Goal: Information Seeking & Learning: Learn about a topic

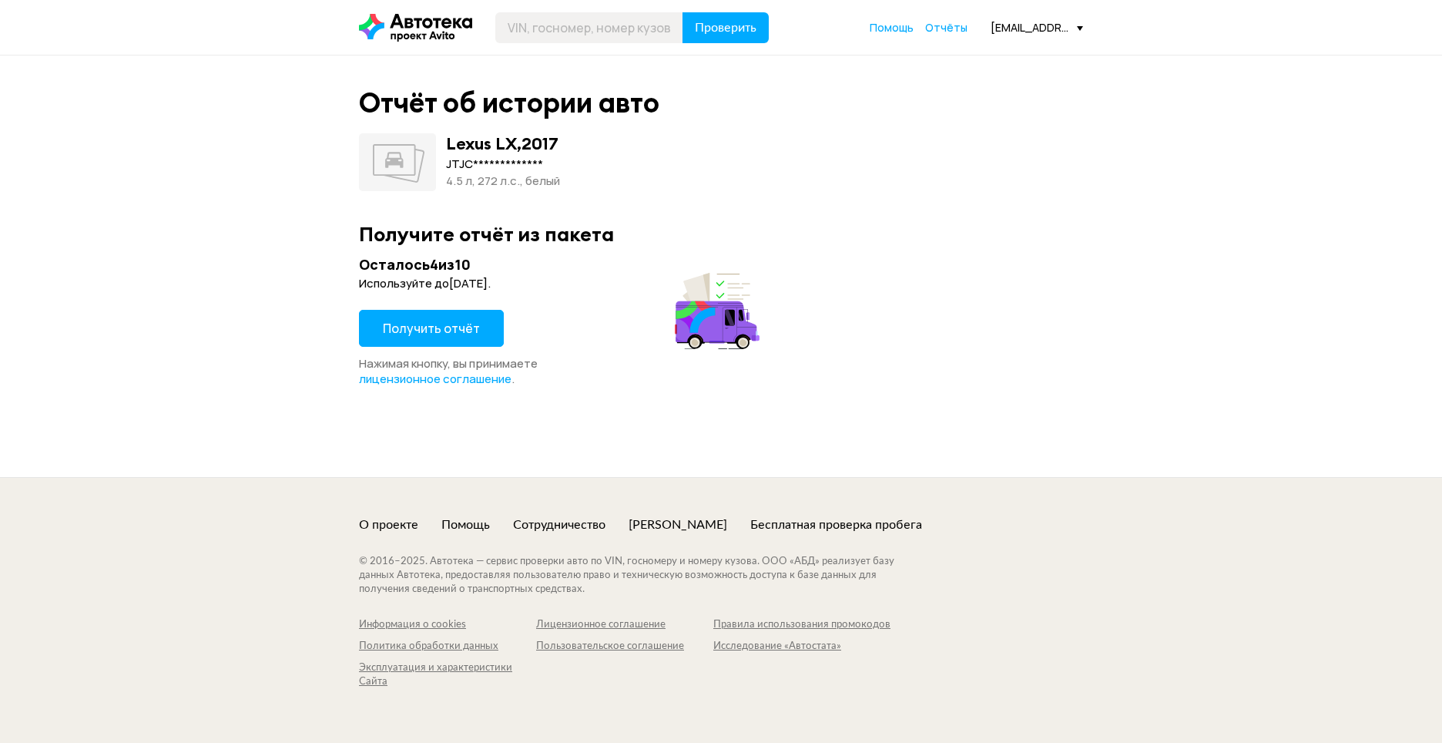
click at [413, 323] on span "Получить отчёт" at bounding box center [431, 328] width 97 height 17
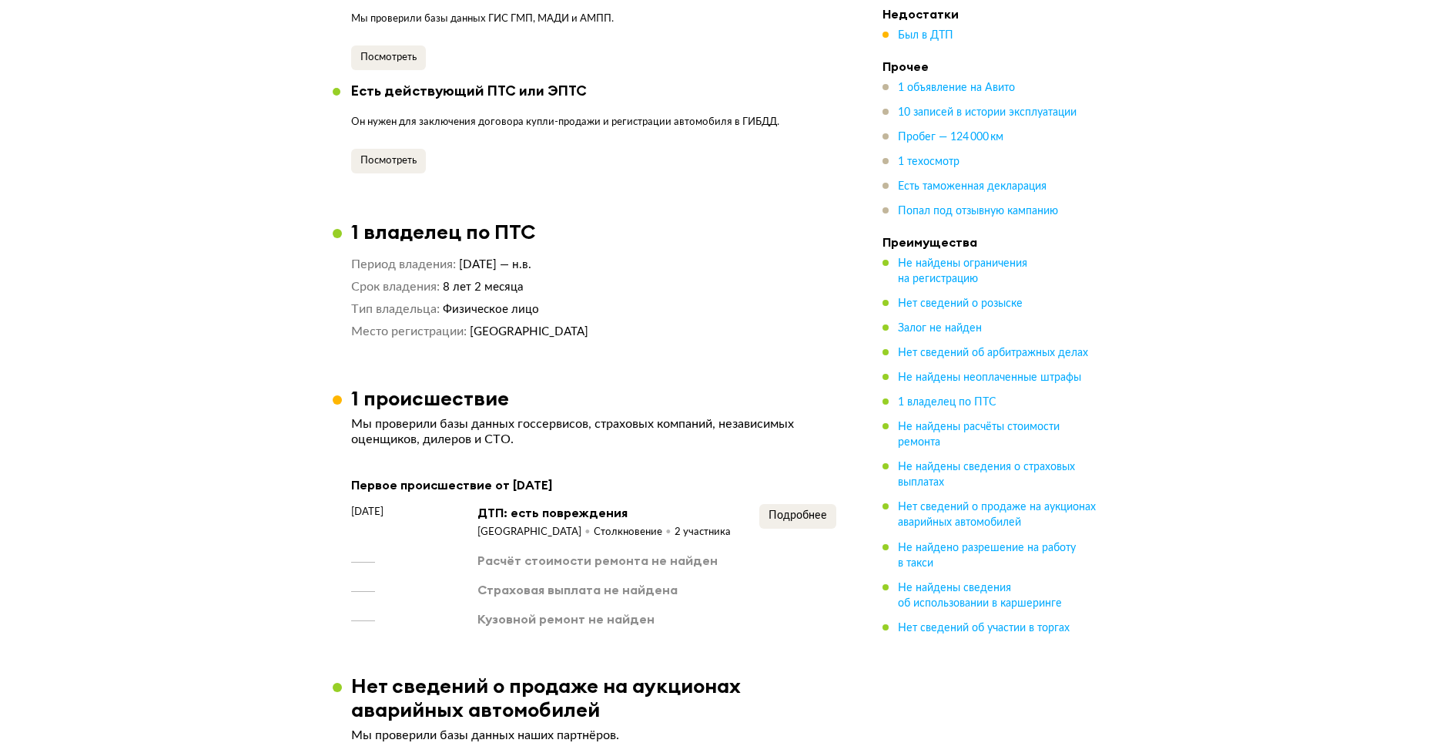
scroll to position [1772, 0]
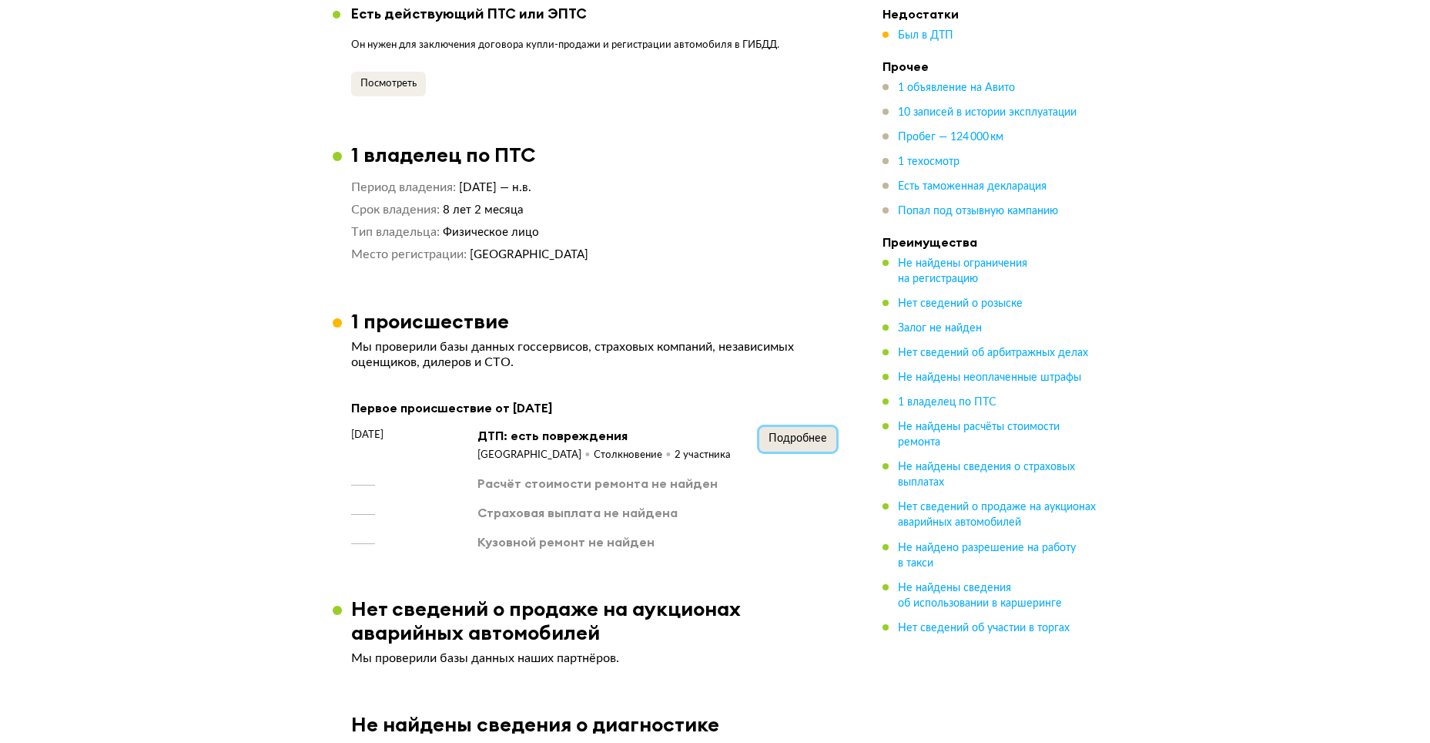
click at [797, 433] on span "Подробнее" at bounding box center [798, 438] width 59 height 11
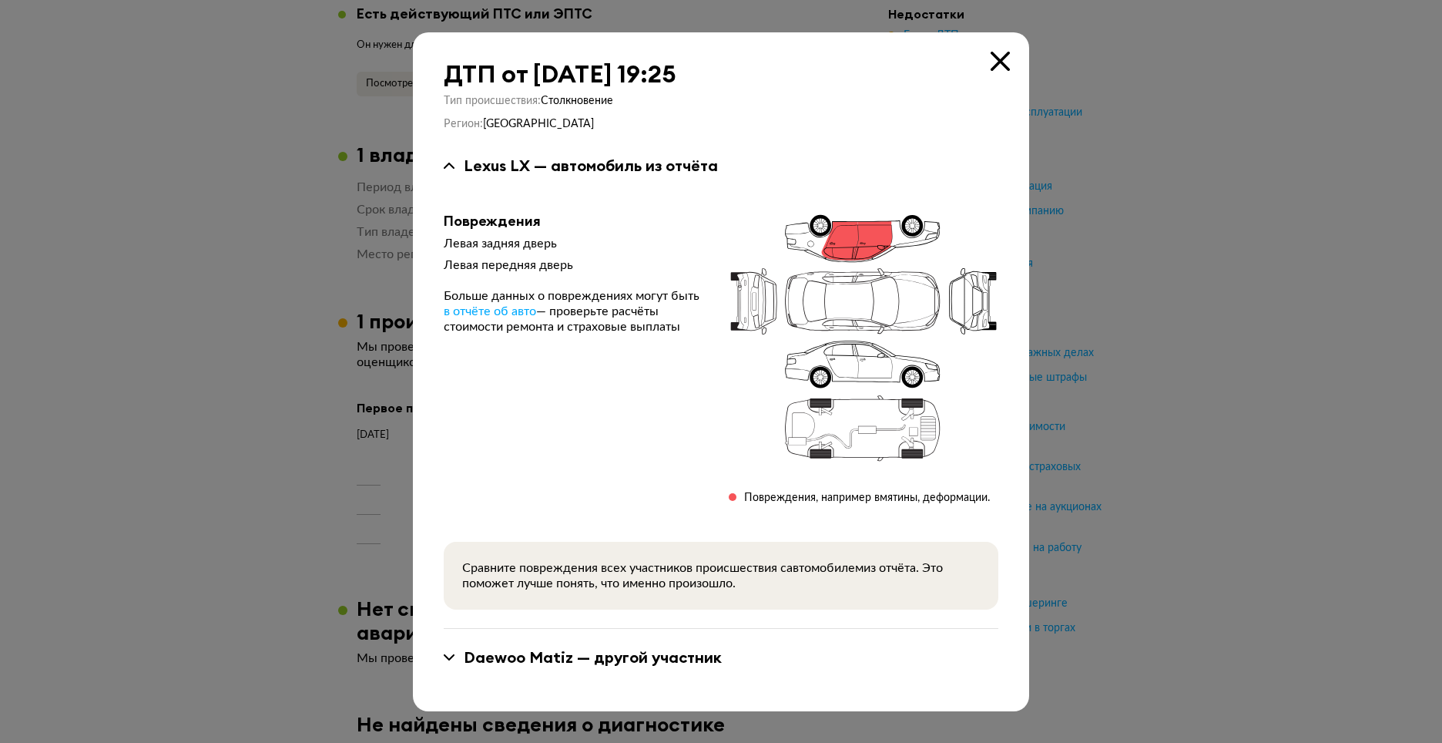
click at [997, 62] on icon at bounding box center [1000, 61] width 19 height 19
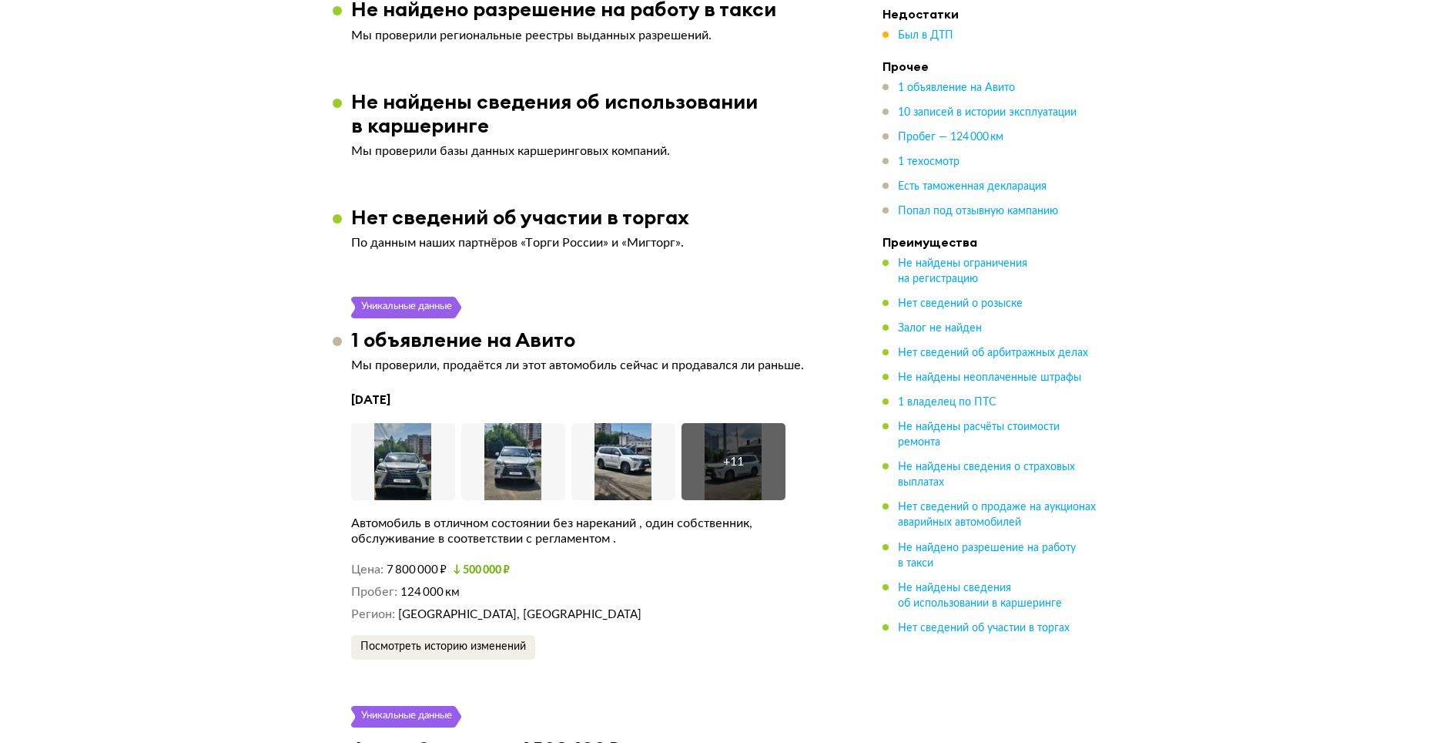
scroll to position [2696, 0]
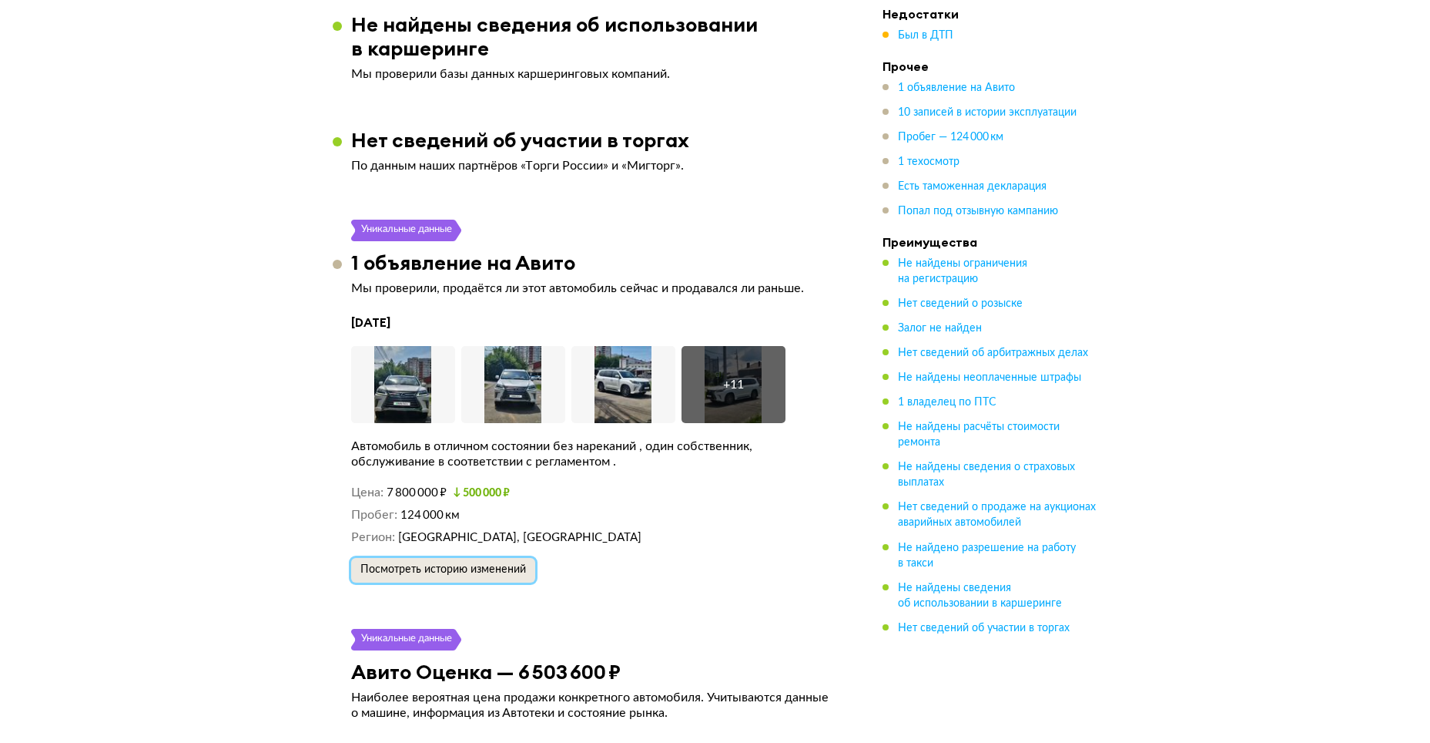
click at [470, 564] on span "Посмотреть историю изменений" at bounding box center [444, 569] width 166 height 11
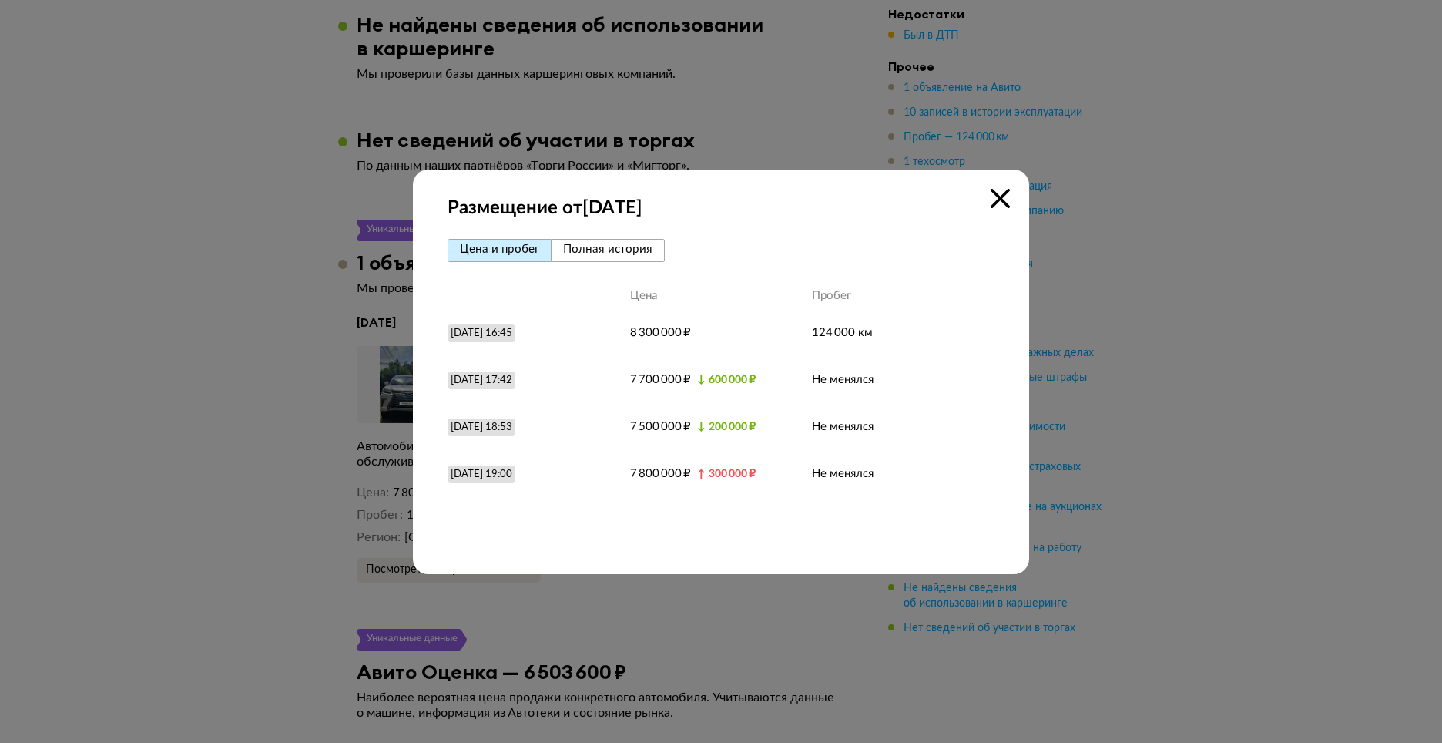
click at [994, 203] on icon at bounding box center [1000, 198] width 19 height 19
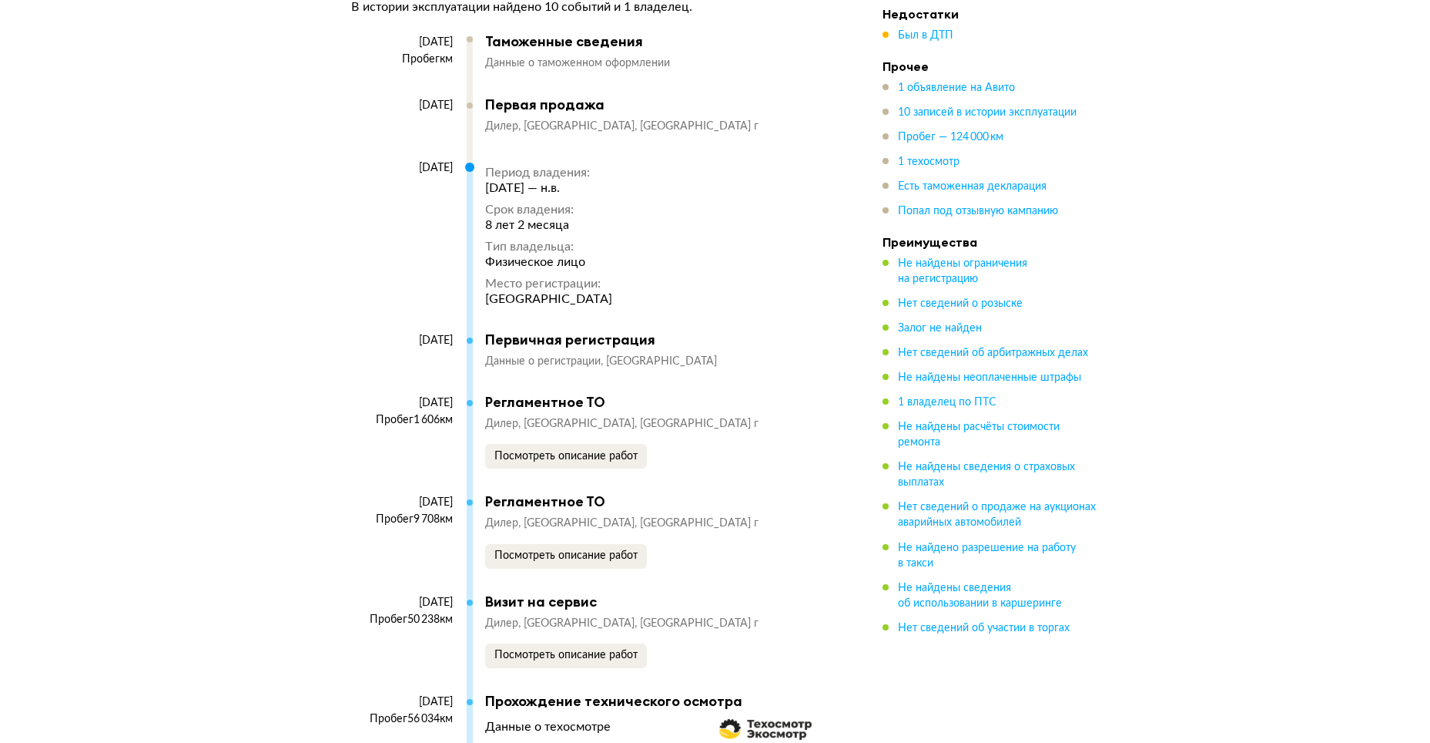
scroll to position [3621, 0]
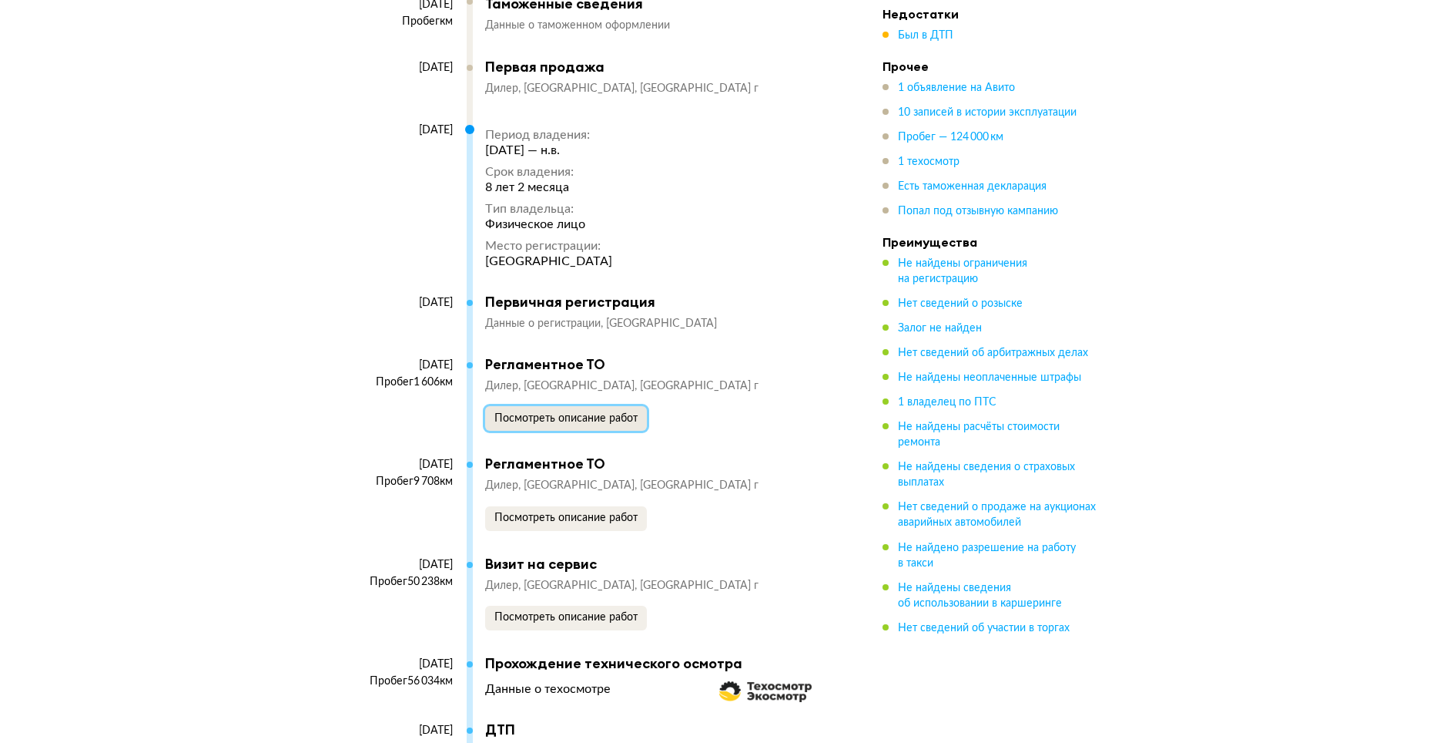
click at [609, 413] on span "Посмотреть описание работ" at bounding box center [566, 418] width 143 height 11
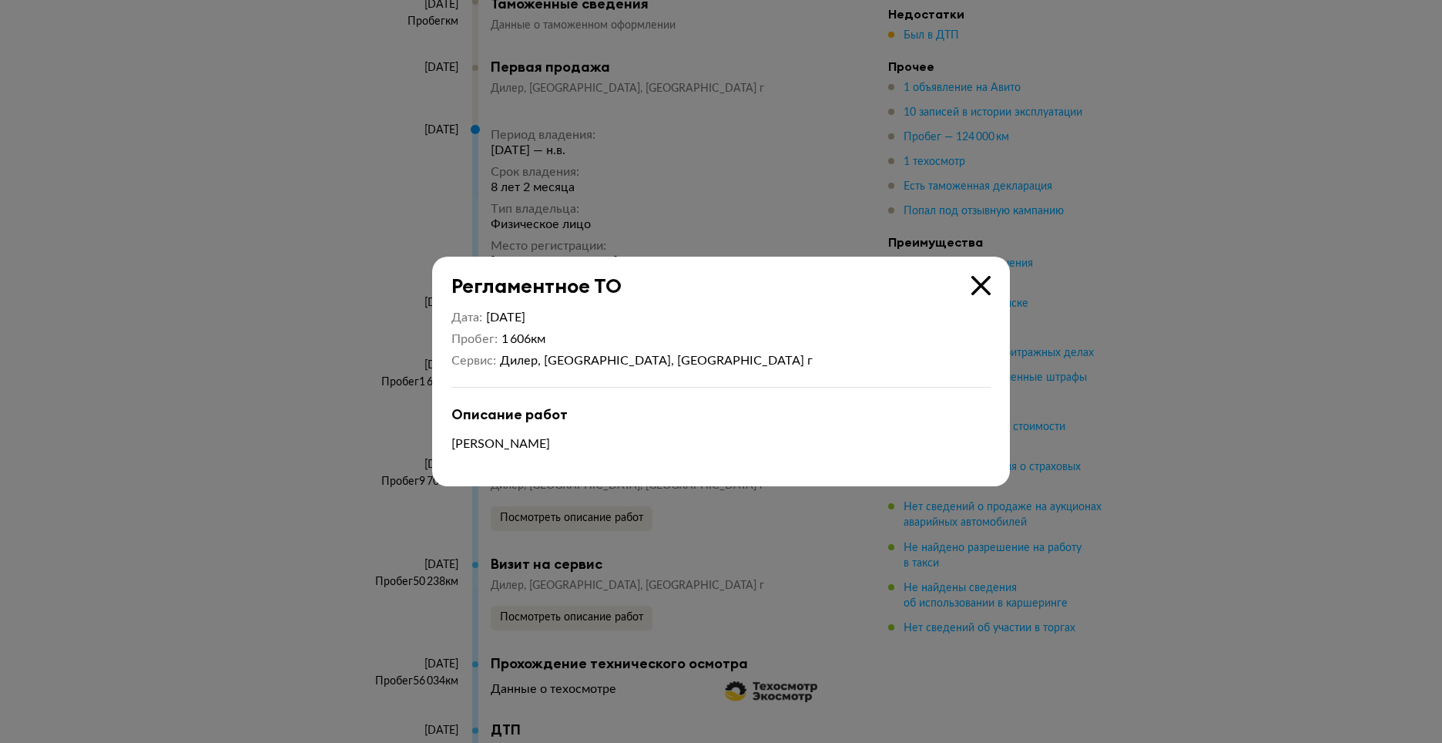
click at [977, 286] on icon at bounding box center [980, 285] width 19 height 19
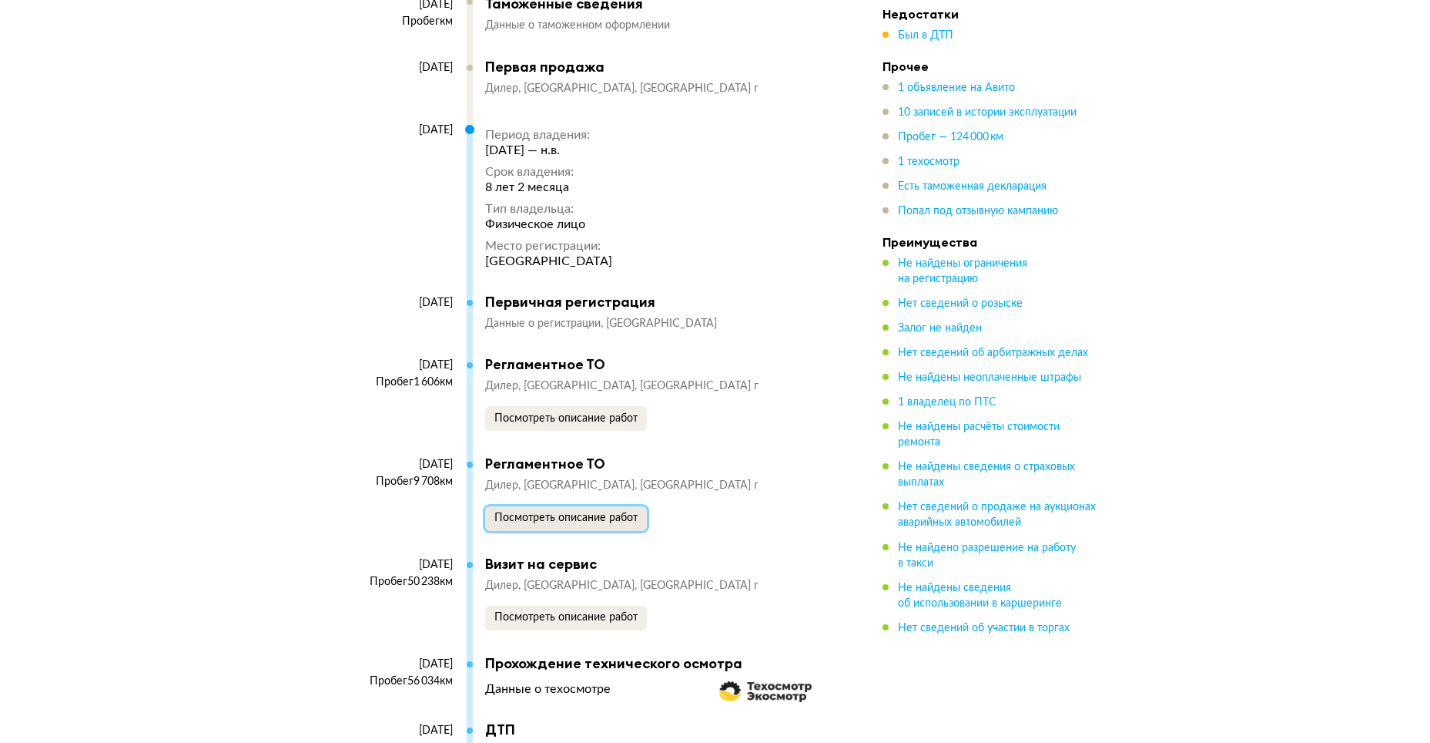
click at [572, 512] on span "Посмотреть описание работ" at bounding box center [566, 517] width 143 height 11
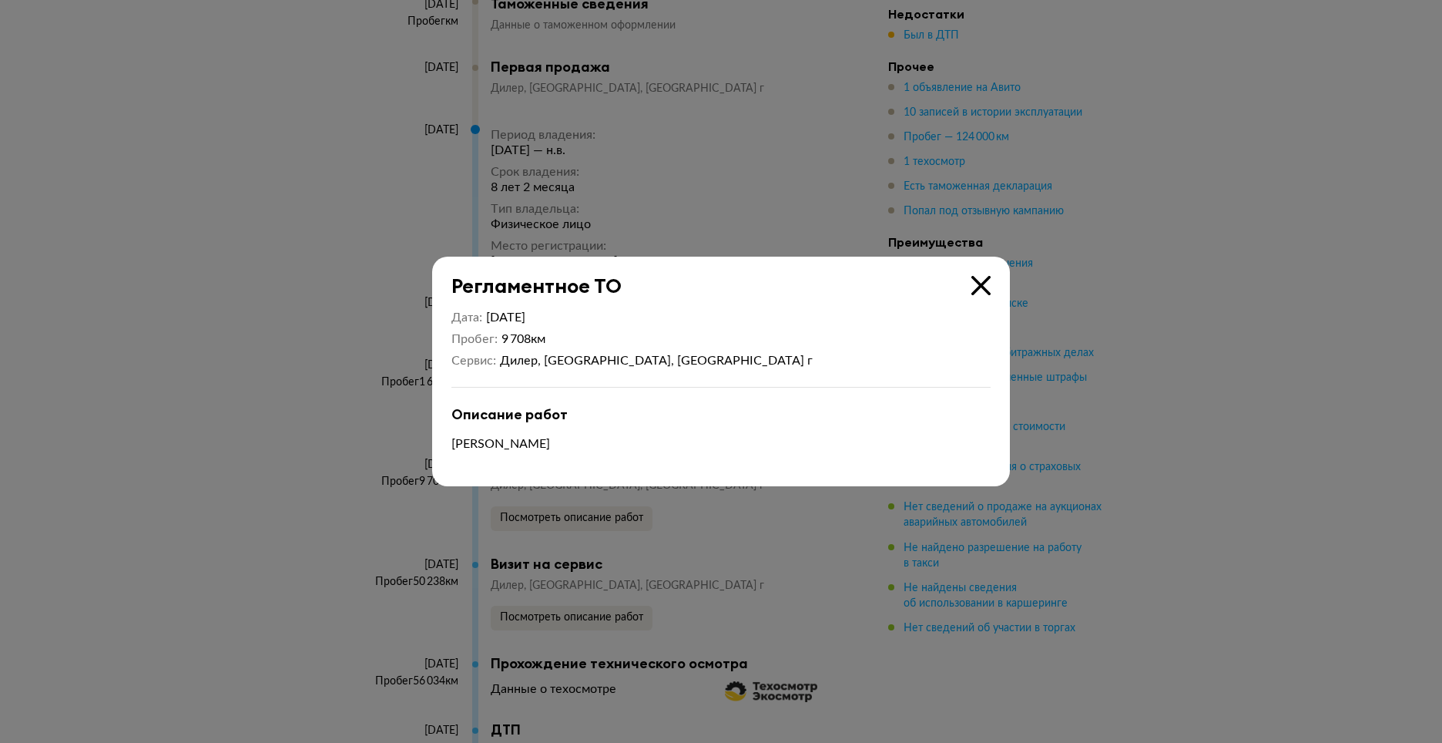
click at [982, 280] on icon at bounding box center [980, 285] width 19 height 19
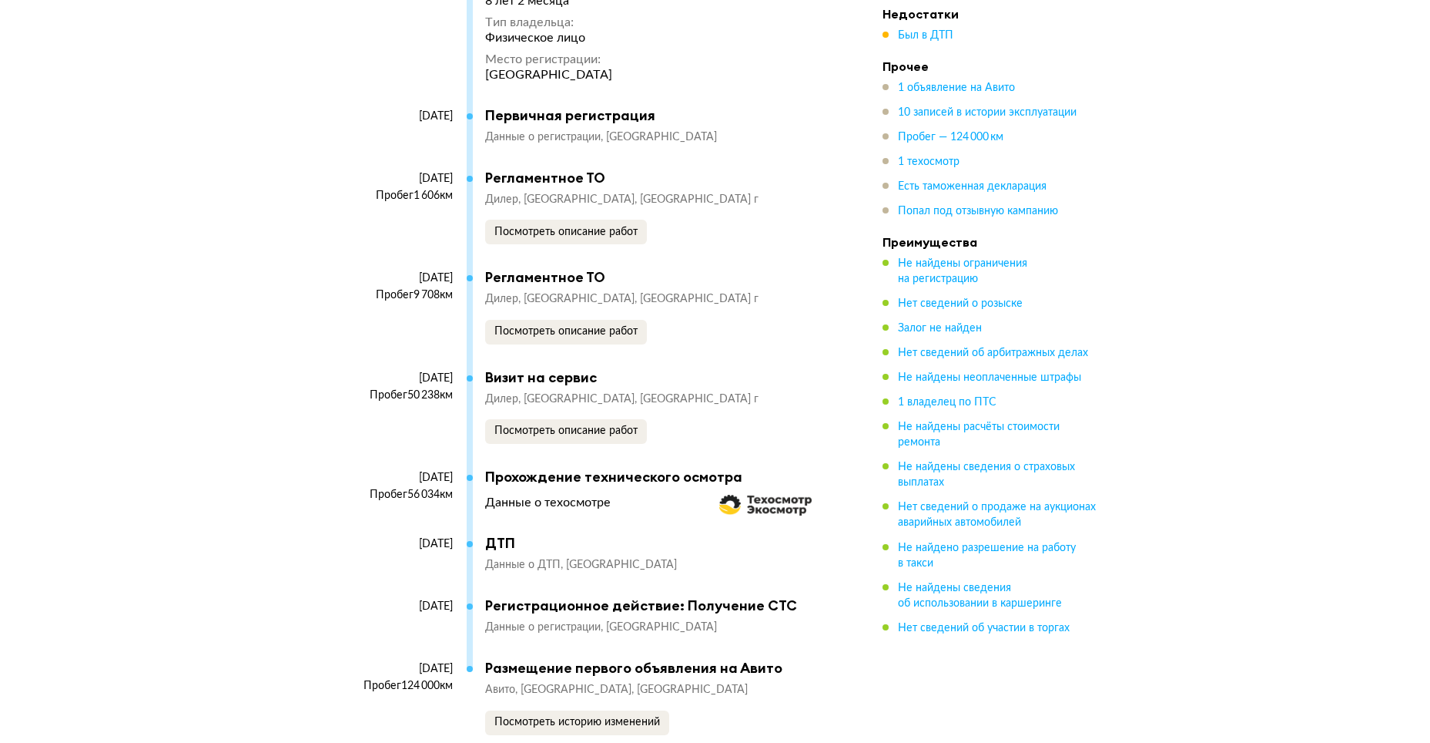
scroll to position [3852, 0]
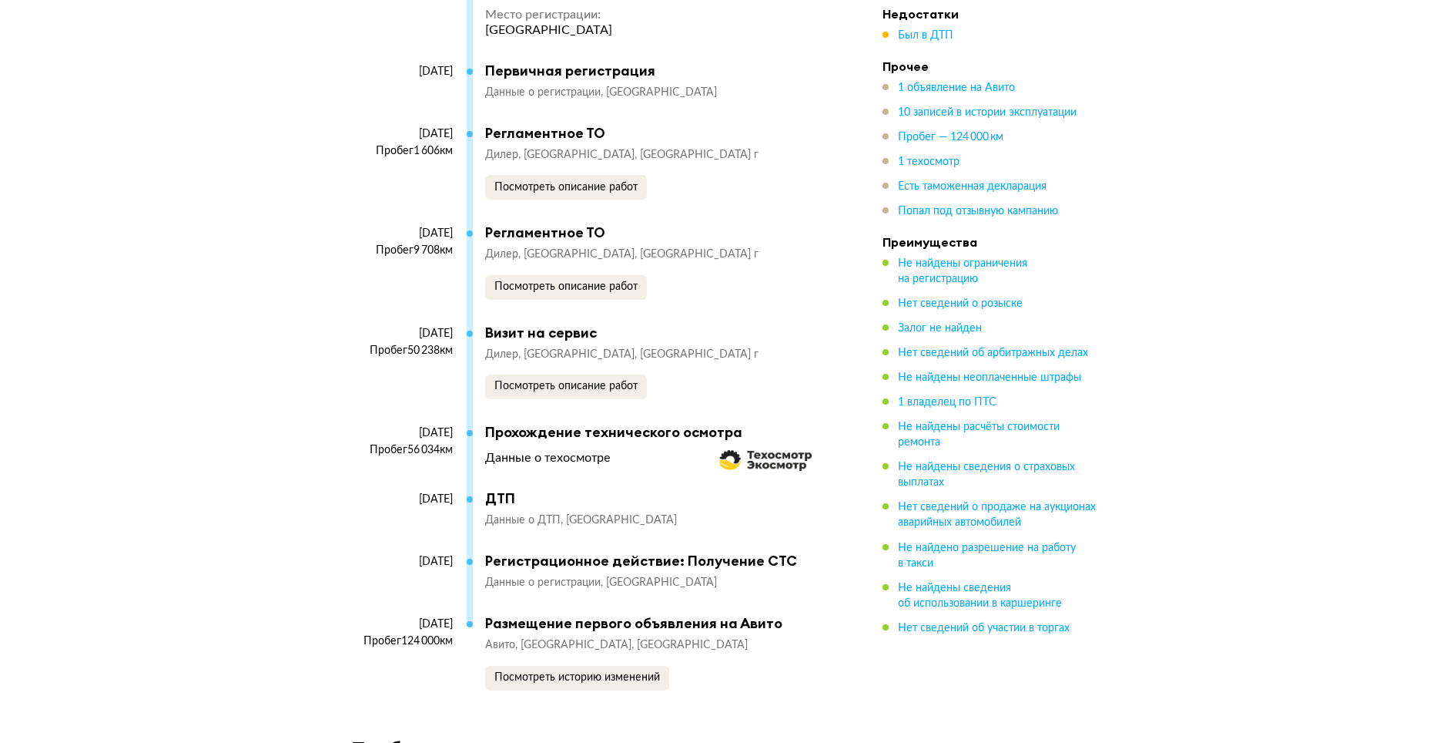
click at [583, 394] on div "[DATE] Пробег 50 238 км Визит на сервис Дилер [GEOGRAPHIC_DATA], [GEOGRAPHIC_DA…" at bounding box center [586, 373] width 470 height 99
click at [582, 389] on button "Посмотреть описание работ" at bounding box center [566, 386] width 162 height 25
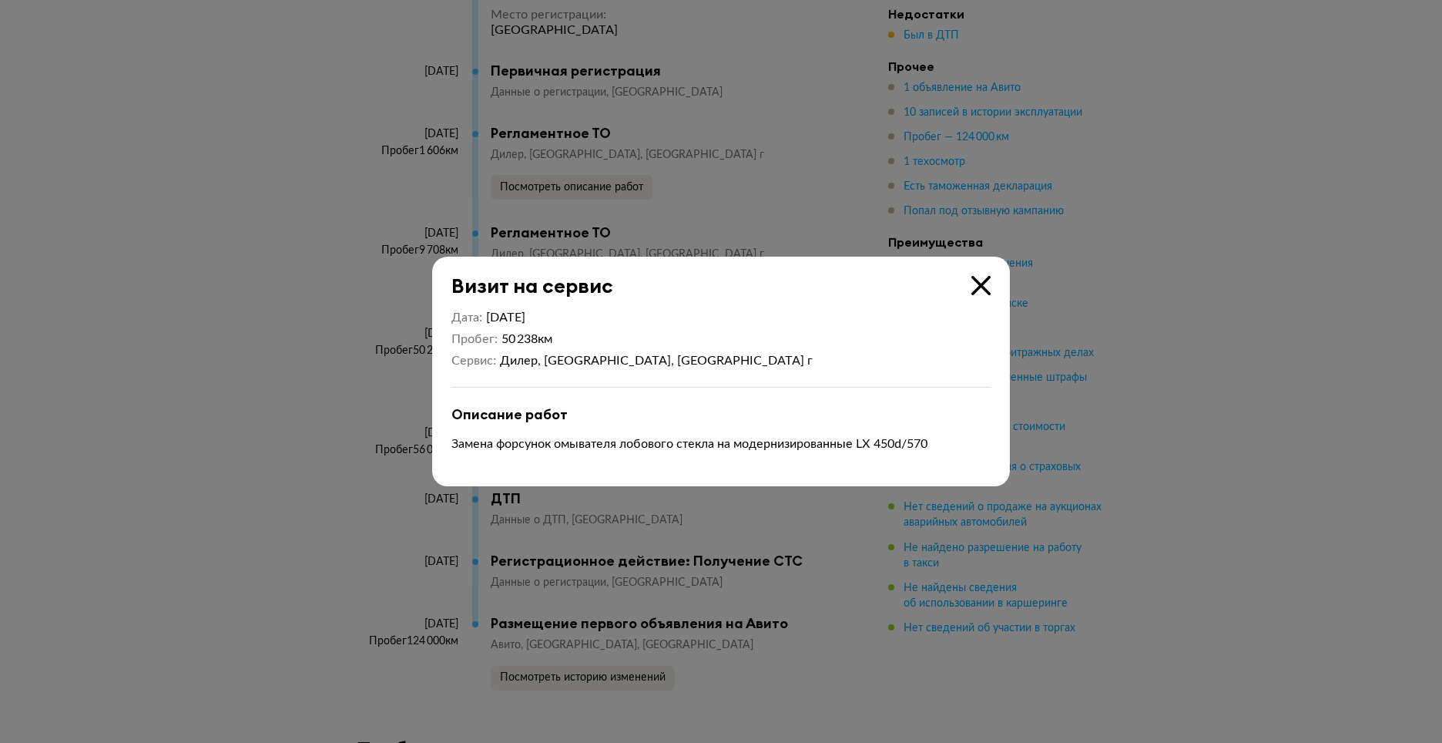
click at [981, 283] on icon at bounding box center [980, 285] width 19 height 19
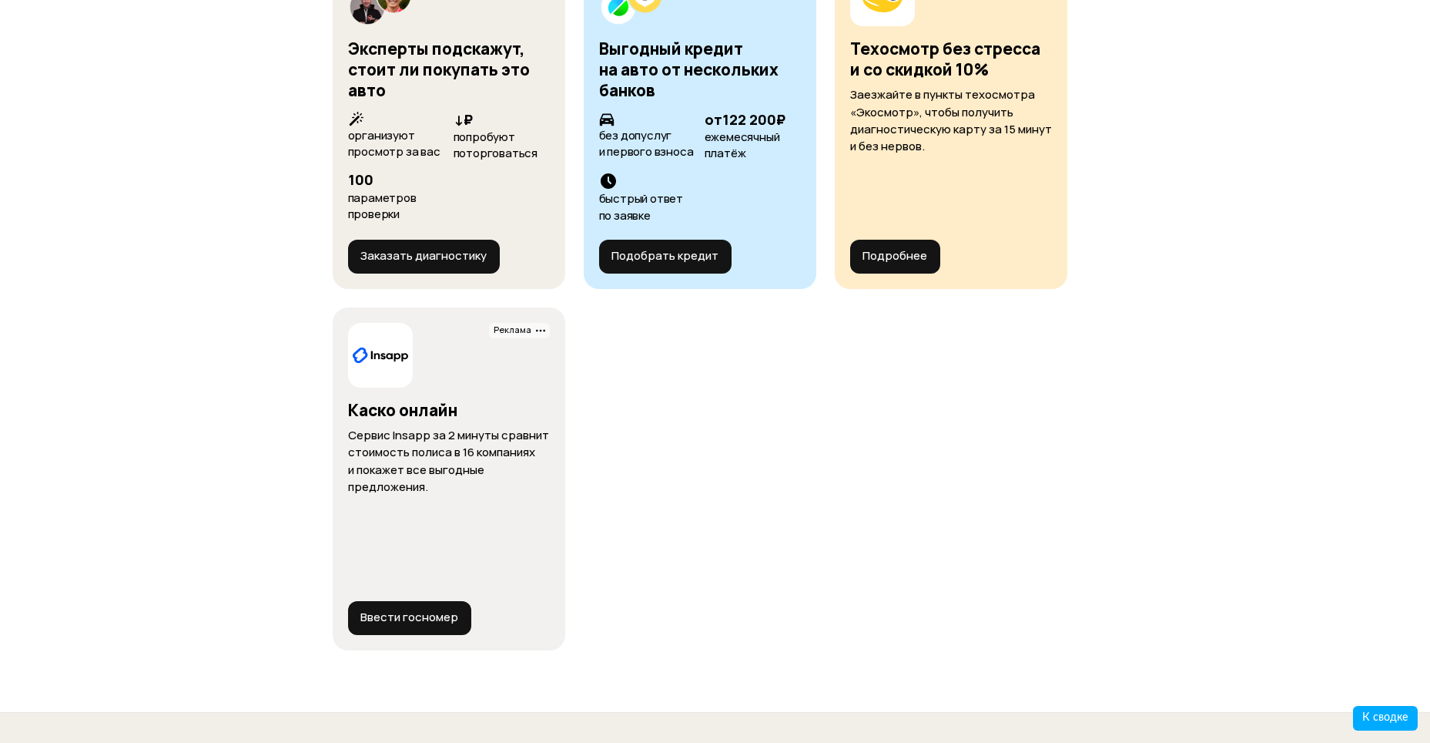
scroll to position [6471, 0]
